Goal: Navigation & Orientation: Find specific page/section

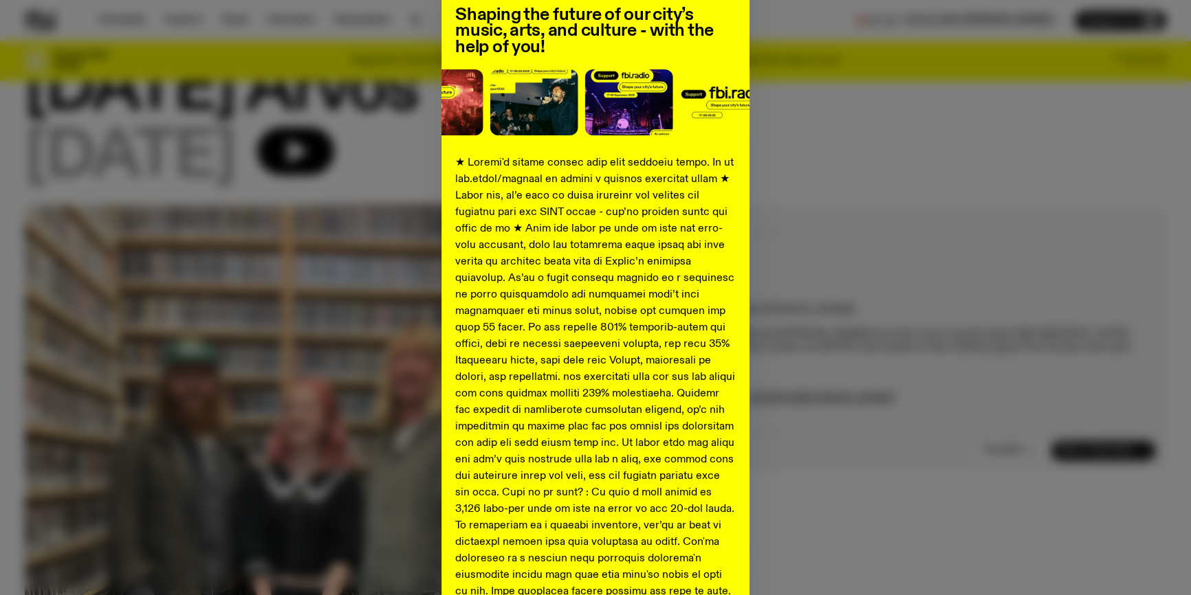
scroll to position [118, 0]
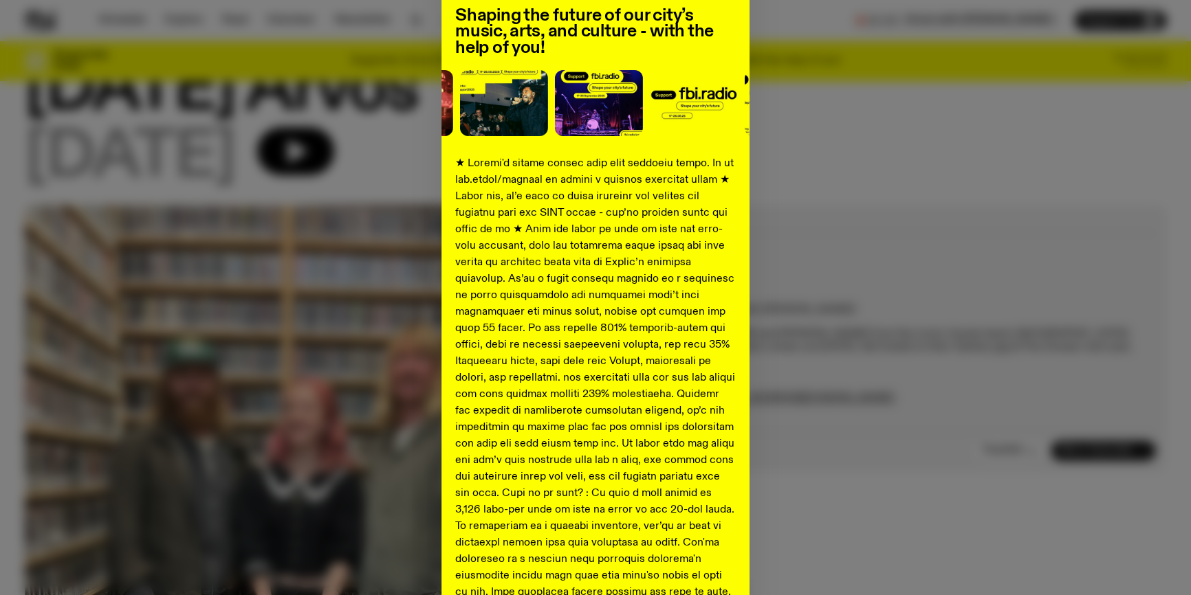
click at [858, 325] on div "Shaping the future of our city’s music, arts, and culture - with the help of yo…" at bounding box center [595, 395] width 1141 height 895
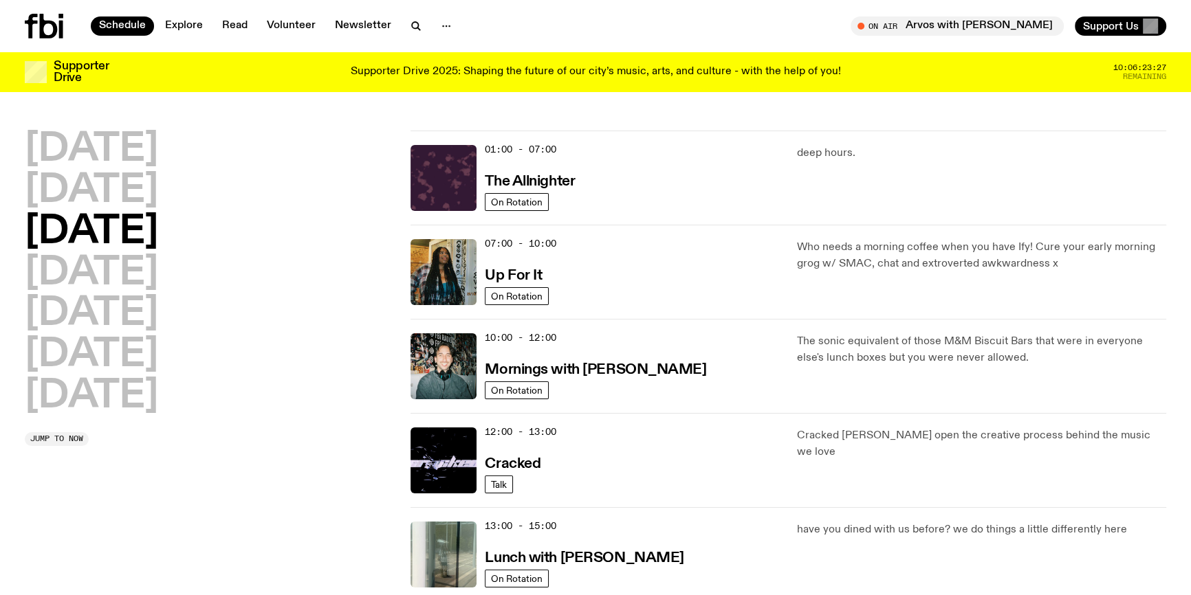
click at [749, 74] on p "Supporter Drive 2025: Shaping the future of our city’s music, arts, and culture…" at bounding box center [596, 72] width 490 height 12
